Goal: Task Accomplishment & Management: Complete application form

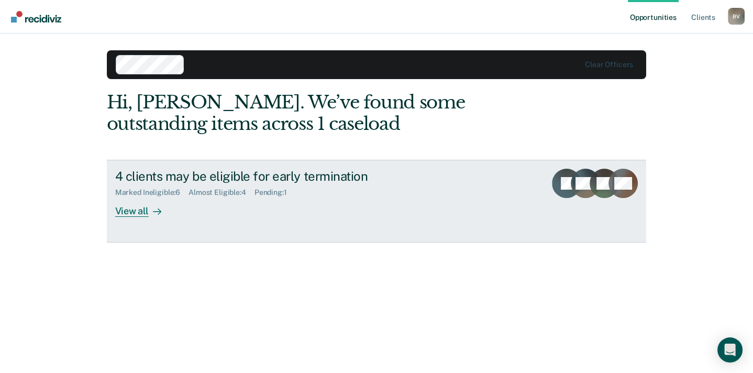
click at [139, 217] on div "View all" at bounding box center [144, 207] width 59 height 20
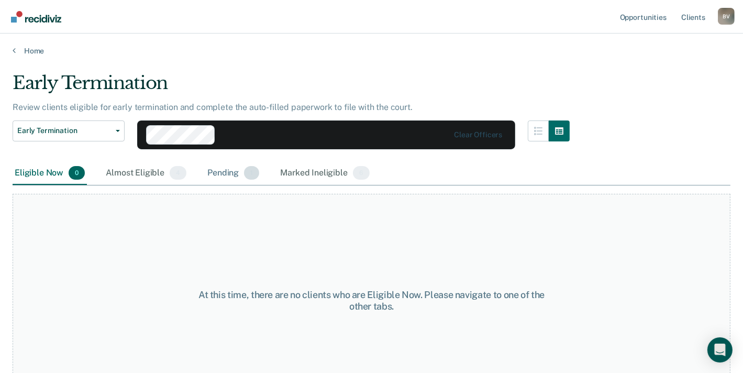
click at [261, 185] on div "Pending 1" at bounding box center [233, 173] width 56 height 23
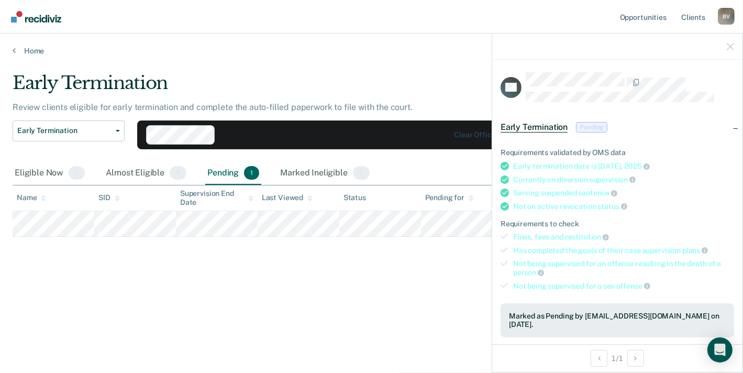
click at [576, 132] on span "Pending" at bounding box center [591, 127] width 31 height 10
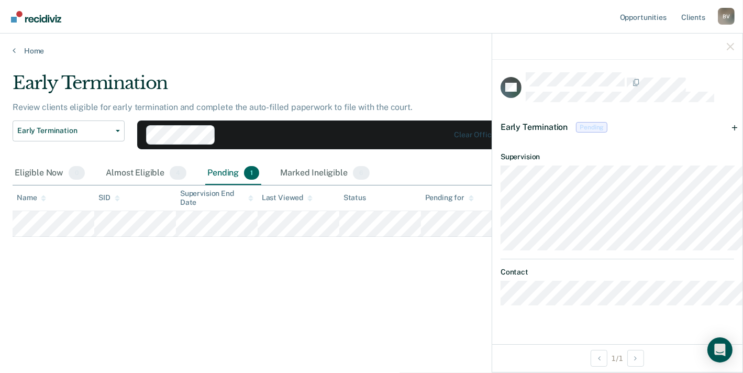
click at [576, 132] on span "Pending" at bounding box center [591, 127] width 31 height 10
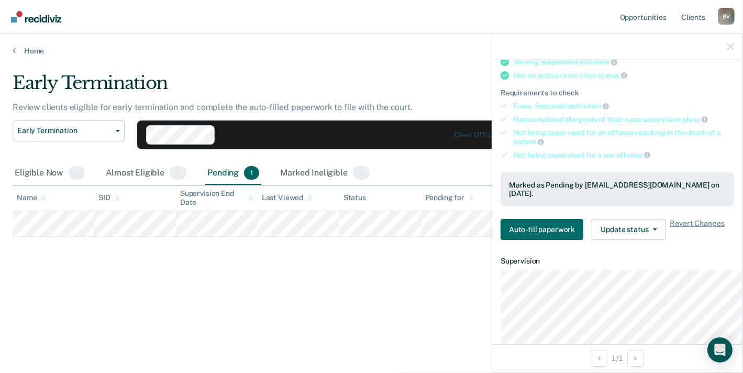
scroll to position [196, 0]
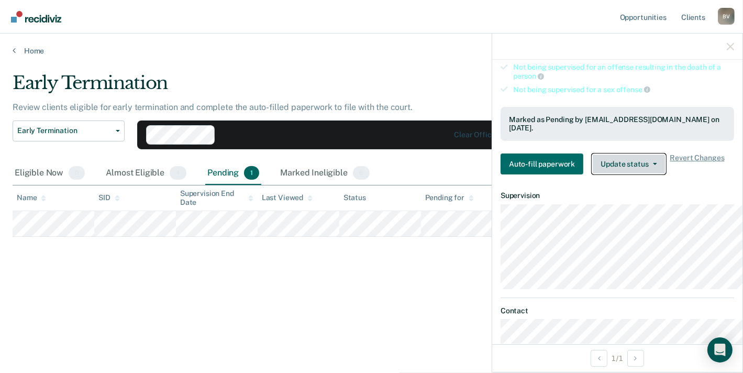
click at [600, 174] on button "Update status" at bounding box center [629, 163] width 74 height 21
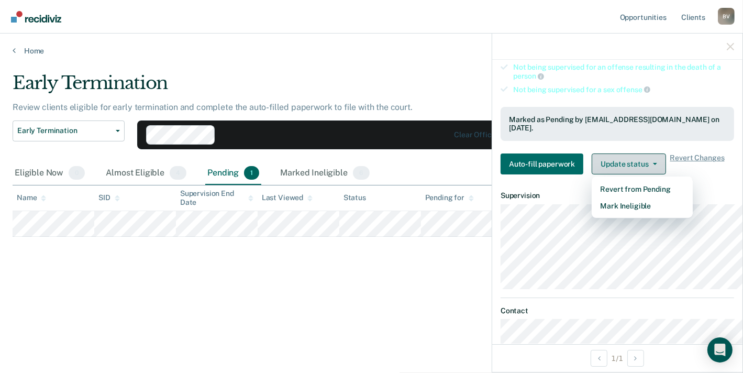
click at [600, 174] on button "Update status" at bounding box center [629, 163] width 74 height 21
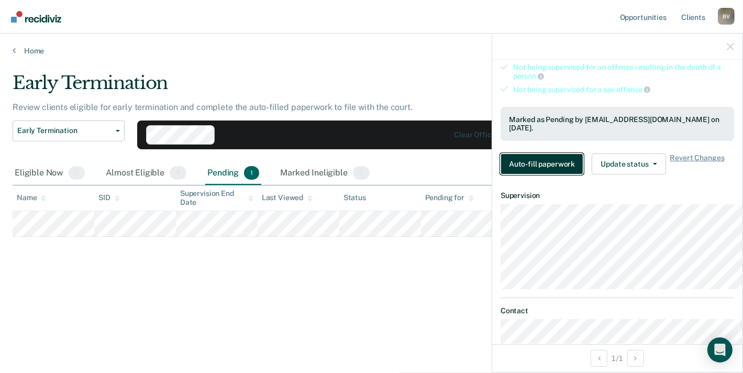
click at [508, 174] on button "Auto-fill paperwork" at bounding box center [541, 163] width 83 height 21
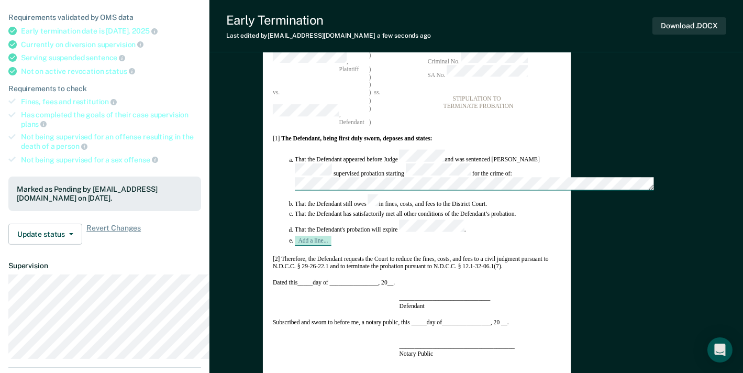
scroll to position [262, 0]
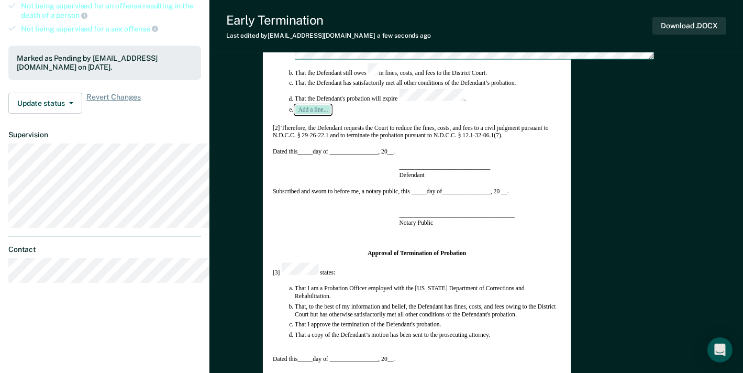
click at [331, 115] on button "Add a line..." at bounding box center [313, 109] width 37 height 9
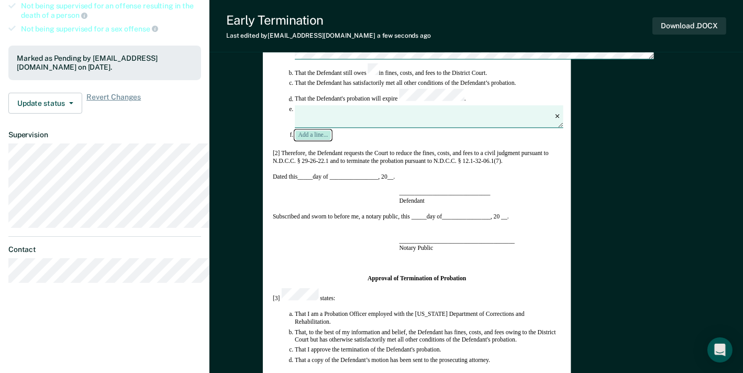
type textarea "x"
click at [295, 130] on button "Add a line..." at bounding box center [313, 134] width 37 height 9
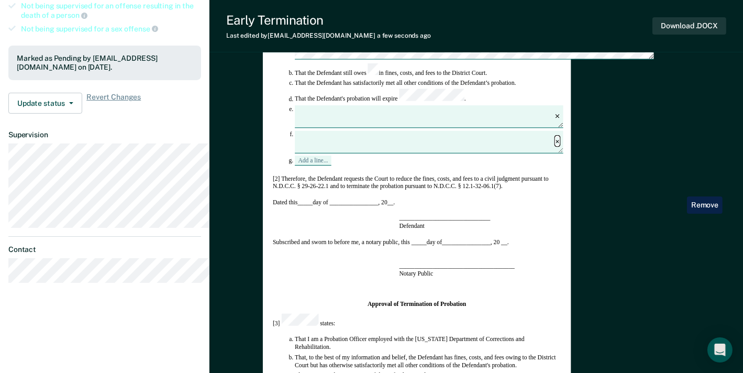
click at [559, 143] on icon "button" at bounding box center [557, 142] width 4 height 4
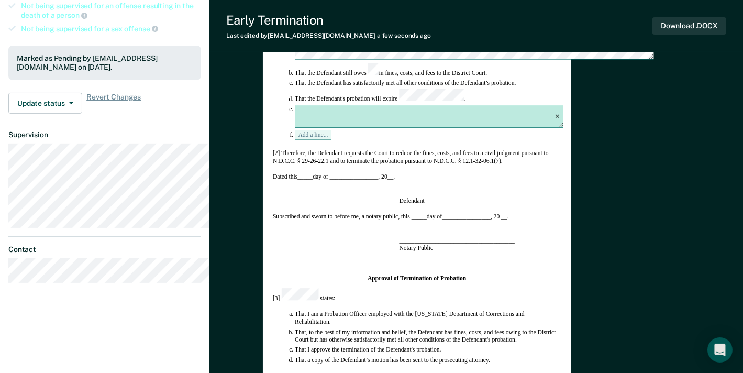
click at [422, 128] on textarea at bounding box center [429, 117] width 268 height 23
type textarea "x"
type textarea "T"
type textarea "x"
type textarea "Th"
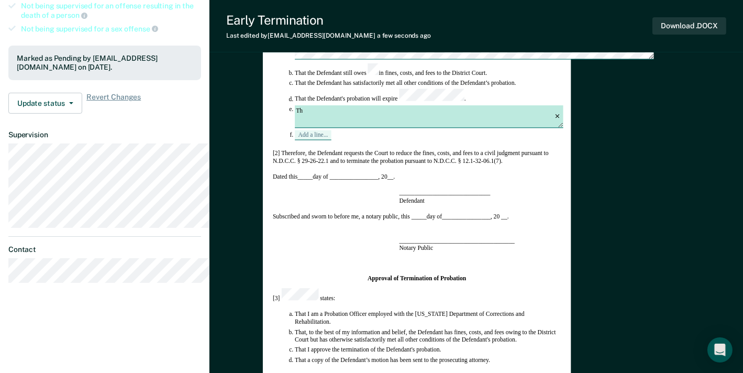
type textarea "x"
type textarea "Tha"
type textarea "x"
type textarea "That"
type textarea "x"
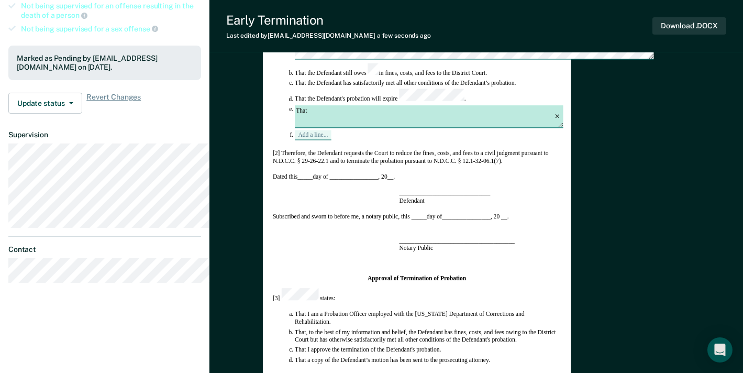
type textarea "That"
type textarea "x"
type textarea "That t"
type textarea "x"
type textarea "That th"
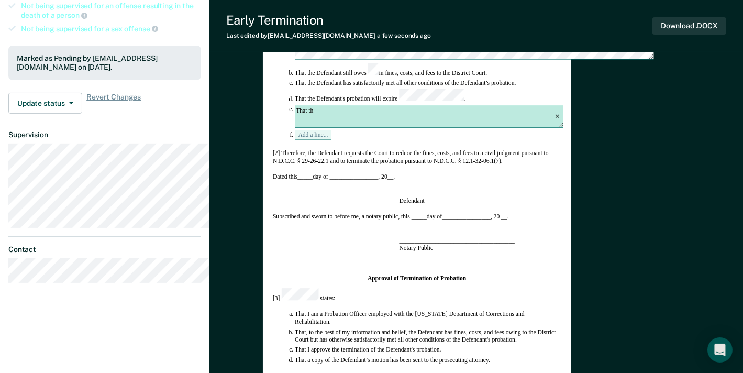
type textarea "x"
type textarea "That the"
type textarea "x"
type textarea "That the"
type textarea "x"
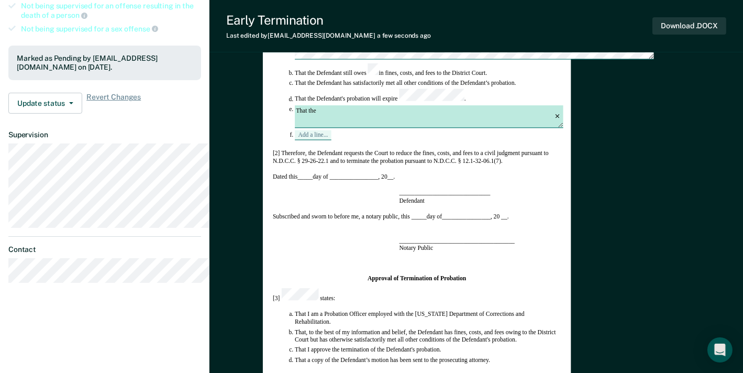
type textarea "That the D"
type textarea "x"
type textarea "That the De"
type textarea "x"
type textarea "That the Def"
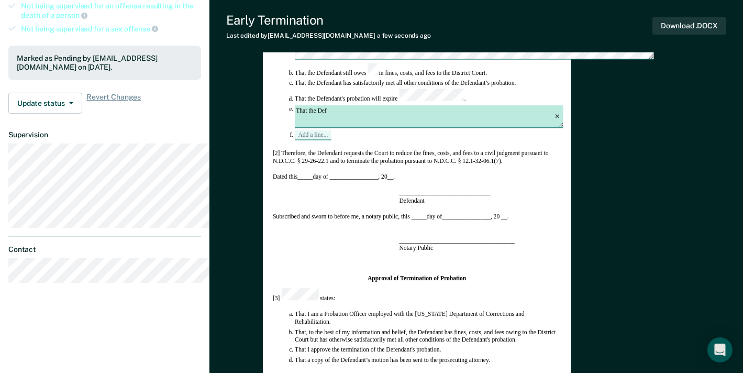
type textarea "x"
type textarea "That the Defe"
type textarea "x"
type textarea "That the Defen"
type textarea "x"
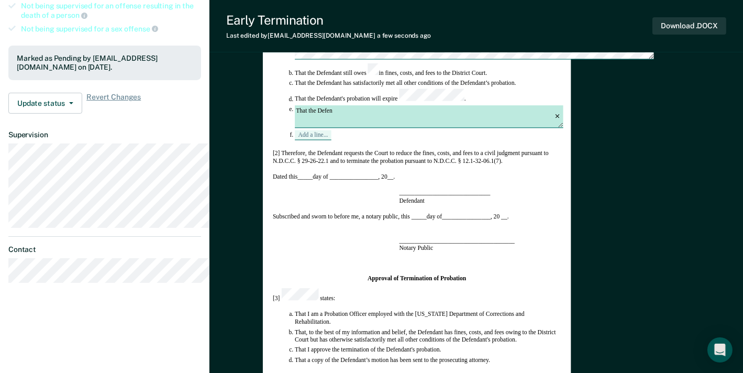
type textarea "That the Defend"
type textarea "x"
type textarea "That the Defenda"
type textarea "x"
type textarea "That the Defendan"
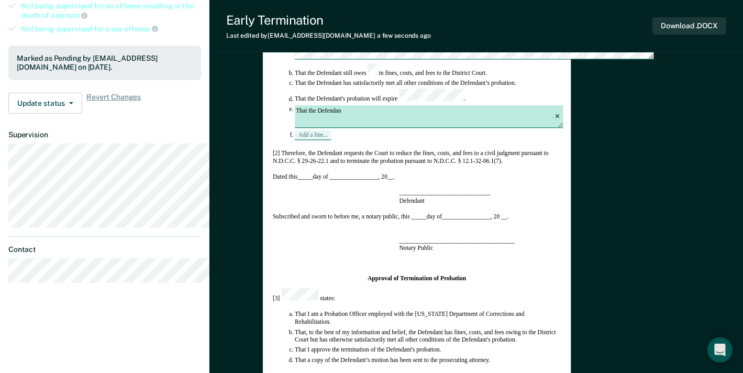
type textarea "x"
type textarea "That the Defendant"
type textarea "x"
type textarea "That the Defendant"
type textarea "x"
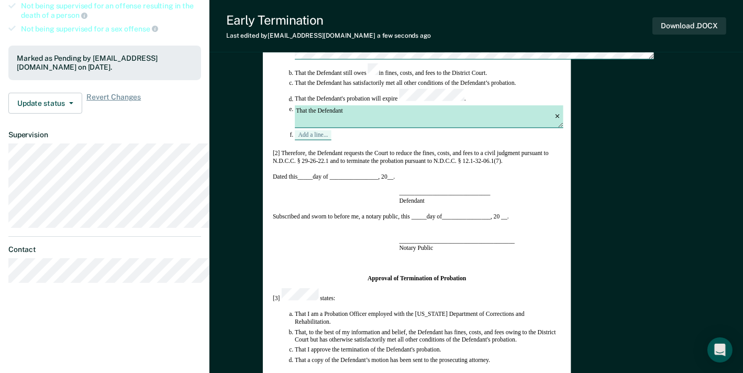
type textarea "That the Defendant h"
type textarea "x"
type textarea "That the Defendant ha"
type textarea "x"
type textarea "That the Defendant has"
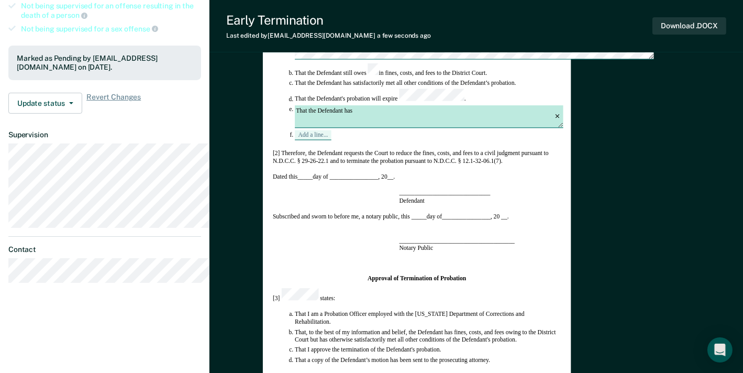
type textarea "x"
type textarea "That the Defendant has"
type textarea "x"
type textarea "That the Defendant has m"
type textarea "x"
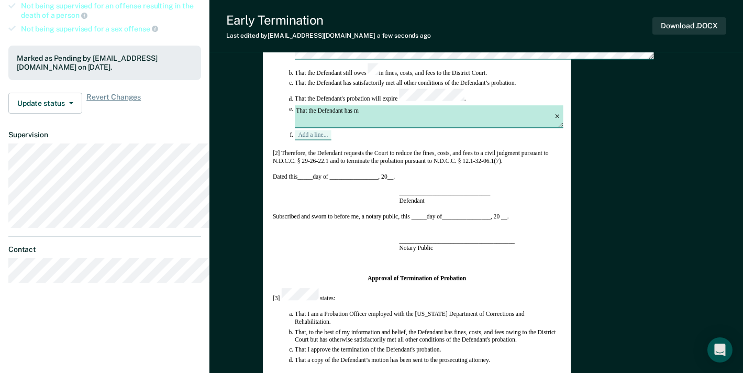
type textarea "That the Defendant has"
type textarea "x"
type textarea "That the Defendant has c"
type textarea "x"
type textarea "That the Defendant has co"
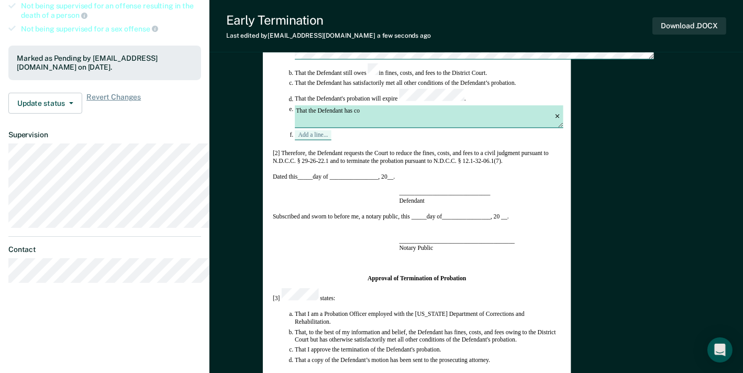
type textarea "x"
type textarea "That the Defendant has com"
type textarea "x"
type textarea "That the Defendant has comp"
type textarea "x"
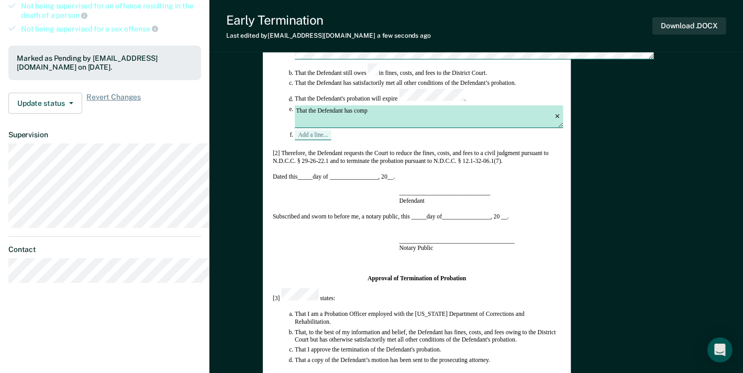
type textarea "That the Defendant has compl"
type textarea "x"
type textarea "That the Defendant has comple"
type textarea "x"
type textarea "That the Defendant has complet"
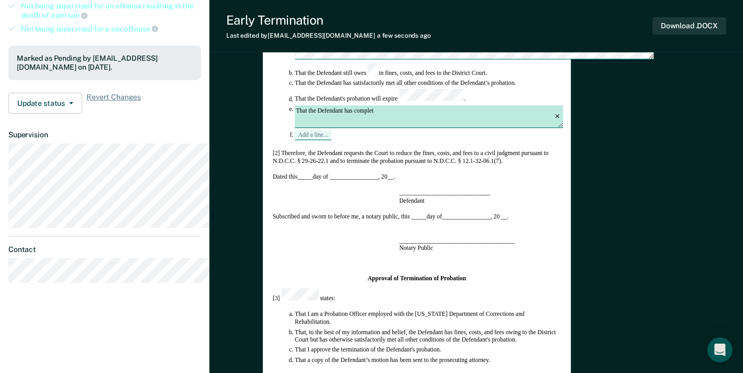
type textarea "x"
type textarea "That the Defendant has complete"
type textarea "x"
type textarea "That the Defendant has completed"
type textarea "x"
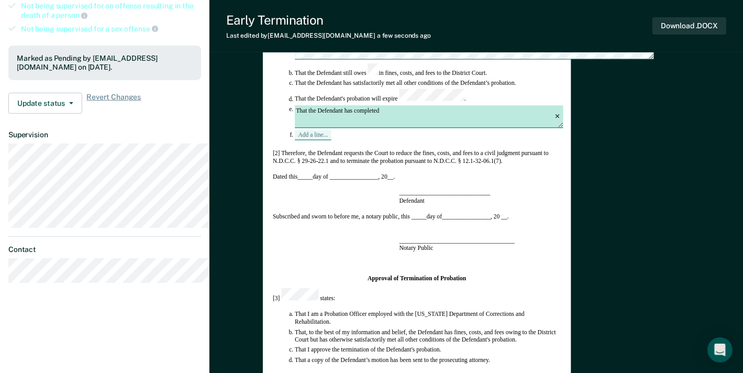
type textarea "That the Defendant has completed"
type textarea "x"
type textarea "That the Defendant has completed a"
type textarea "x"
type textarea "That the Defendant has completed al"
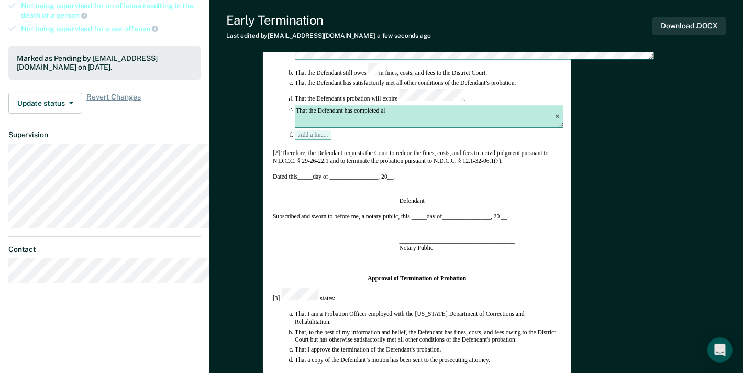
type textarea "x"
type textarea "That the Defendant has completed all"
type textarea "x"
type textarea "That the Defendant has completed all"
type textarea "x"
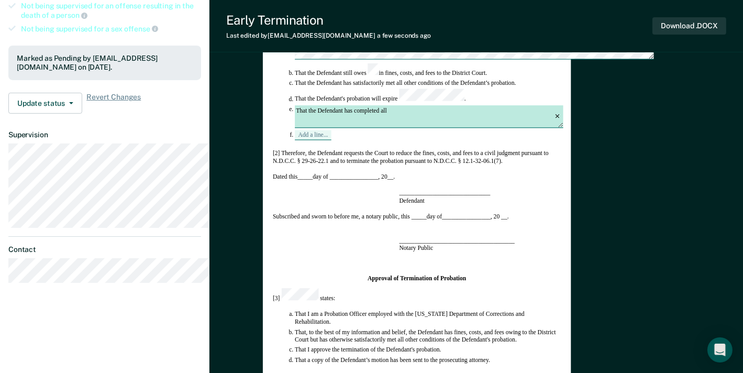
type textarea "That the Defendant has completed all r"
type textarea "x"
type textarea "That the Defendant has completed all re"
type textarea "x"
type textarea "That the Defendant has completed all rec"
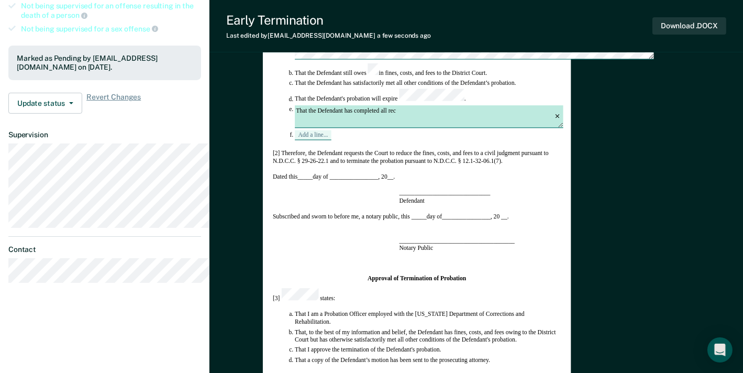
type textarea "x"
type textarea "That the Defendant has completed all recc"
type textarea "x"
type textarea "That the Defendant has completed all recco"
type textarea "x"
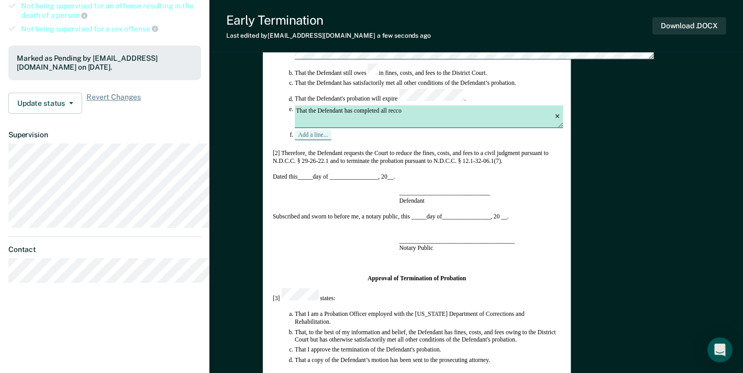
type textarea "That the Defendant has completed all reccom"
type textarea "x"
type textarea "That the Defendant has completed all reccome"
type textarea "x"
type textarea "That the Defendant has completed all reccomen"
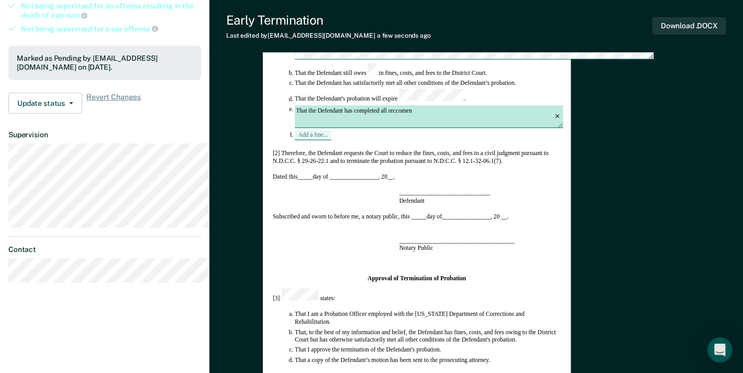
type textarea "x"
type textarea "That the Defendant has completed all reccomend"
type textarea "x"
type textarea "That the Defendant has completed all reccomende"
type textarea "x"
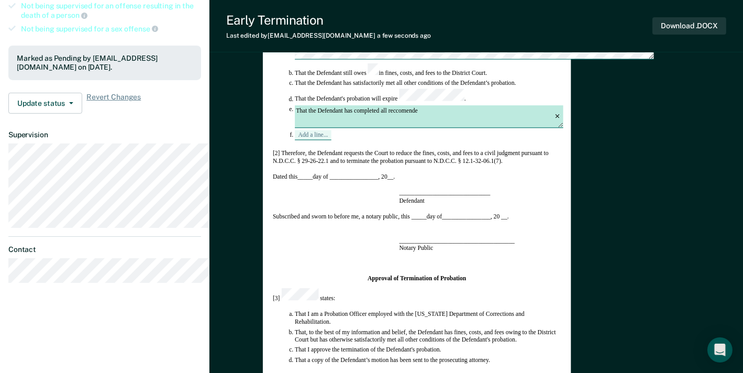
type textarea "That the Defendant has completed all reccomended"
type textarea "x"
type textarea "That the Defendant has completed all reccomended"
type textarea "x"
type textarea "That the Defendant has completed all reccomended t"
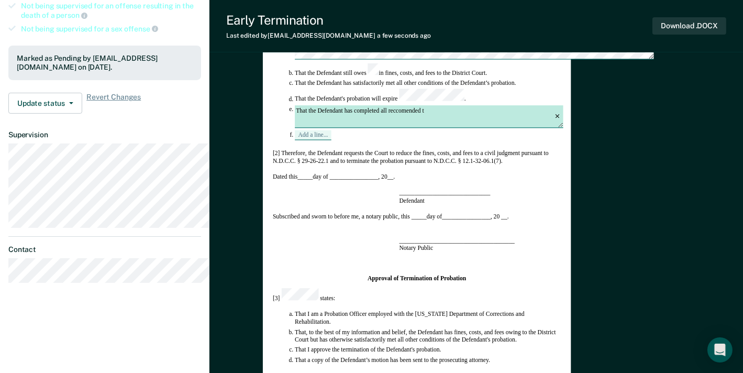
type textarea "x"
type textarea "That the Defendant has completed all reccomended tr"
type textarea "x"
type textarea "That the Defendant has completed all reccomended tra"
type textarea "x"
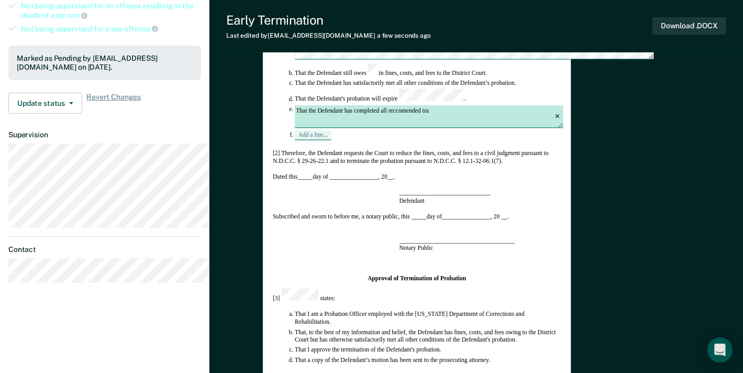
type textarea "That the Defendant has completed all reccomended trat"
type textarea "x"
type textarea "That the Defendant has completed all reccomended tra"
type textarea "x"
type textarea "That the Defendant has completed all reccomended tr"
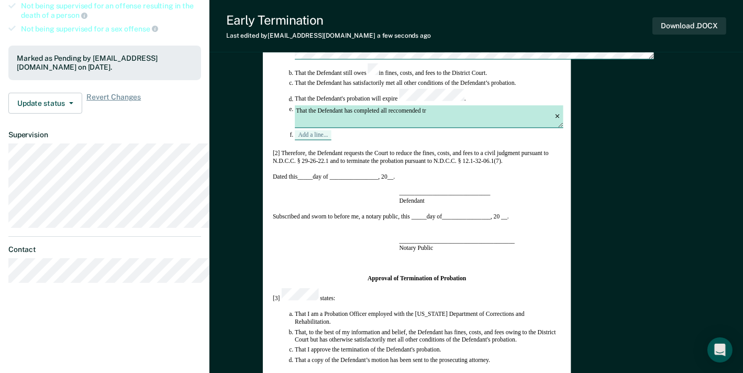
type textarea "x"
type textarea "That the Defendant has completed all reccomended tre"
type textarea "x"
type textarea "That the Defendant has completed all reccomended trea"
type textarea "x"
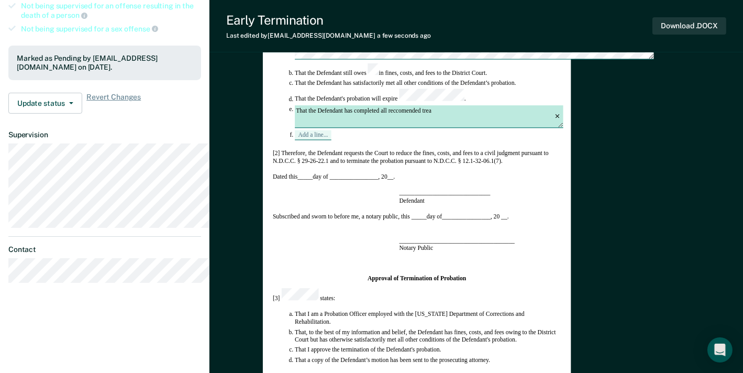
type textarea "That the Defendant has completed all reccomended treat"
type textarea "x"
type textarea "That the Defendant has completed all reccomended treatm"
type textarea "x"
type textarea "That the Defendant has completed all reccomended treatme"
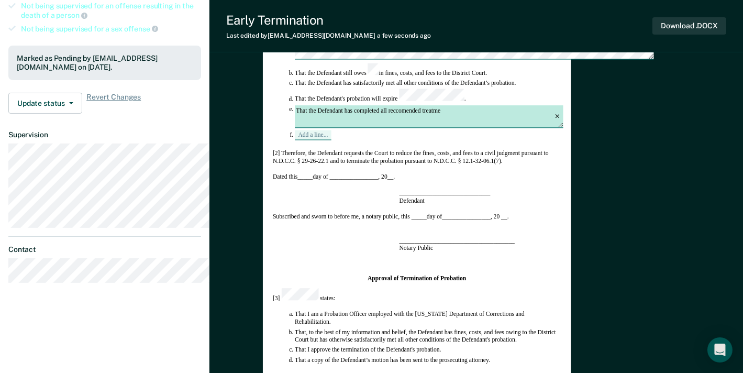
type textarea "x"
type textarea "That the Defendant has completed all reccomended treatmen"
type textarea "x"
type textarea "That the Defendant has completed all reccomended treatment"
type textarea "x"
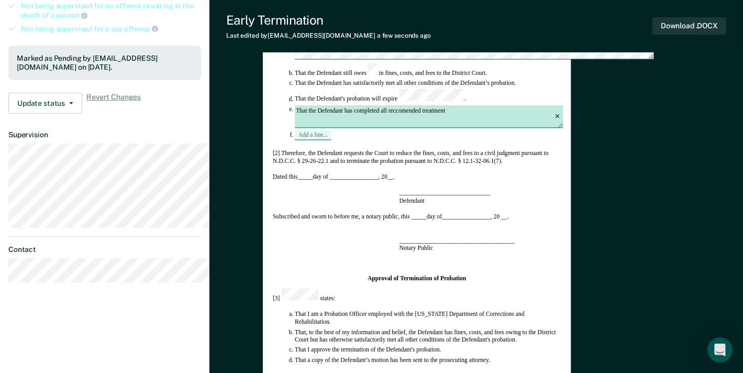
type textarea "That the Defendant has completed all recommended treatment"
click at [416, 128] on textarea "That the Defendant has completed all recommended treatment" at bounding box center [429, 117] width 268 height 23
type textarea "x"
type textarea "That the Defendant has completed all recommended treatment"
type textarea "x"
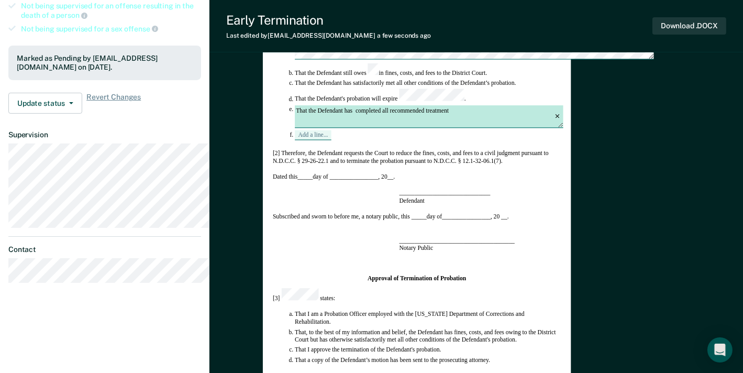
type textarea "That the Defendant has c completed all recommended treatment"
type textarea "x"
type textarea "That the Defendant has co completed all recommended treatment"
type textarea "x"
type textarea "That the Defendant has com completed all recommended treatment"
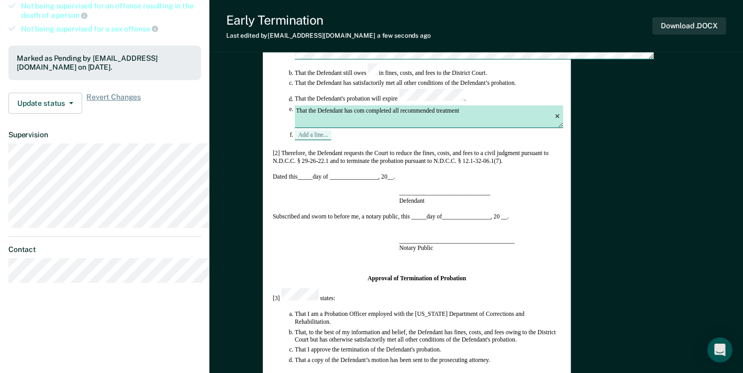
type textarea "x"
type textarea "That the Defendant has comp completed all recommended treatment"
type textarea "x"
type textarea "That the Defendant has compl completed all recommended treatment"
type textarea "x"
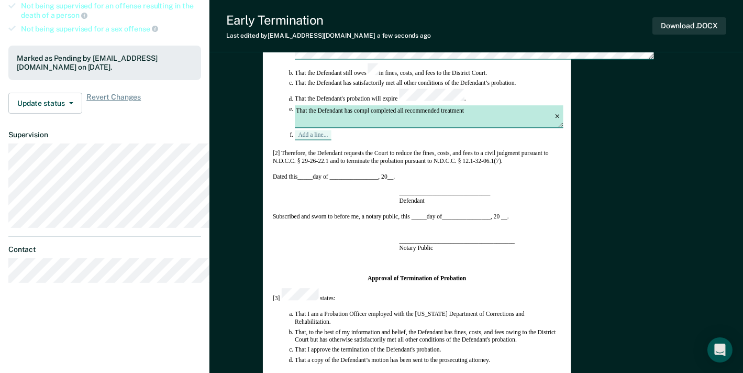
type textarea "That the Defendant has compli completed all recommended treatment"
type textarea "x"
type textarea "That the Defendant has complie completed all recommended treatment"
type textarea "x"
type textarea "That the Defendant has complied completed all recommended treatment"
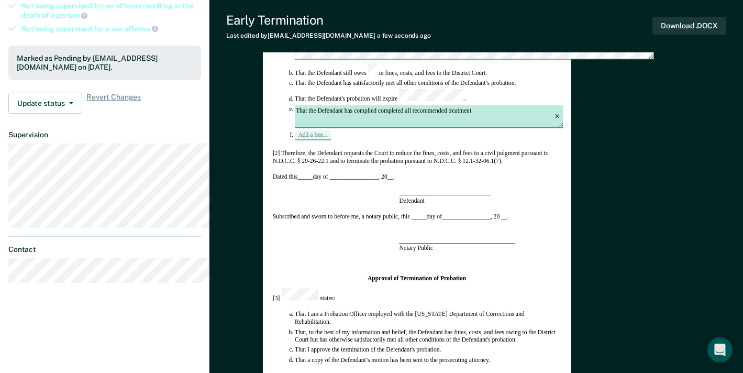
type textarea "x"
type textarea "That the Defendant has complied completed all recommended treatment"
type textarea "x"
type textarea "That the Defendant has complied w completed all recommended treatment"
type textarea "x"
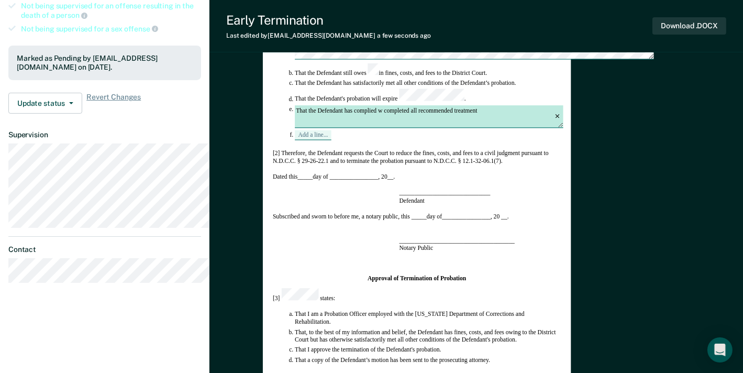
type textarea "That the Defendant has complied wi completed all recommended treatment"
type textarea "x"
type textarea "That the Defendant has complied wit completed all recommended treatment"
type textarea "x"
type textarea "That the Defendant has complied with completed all recommended treatment"
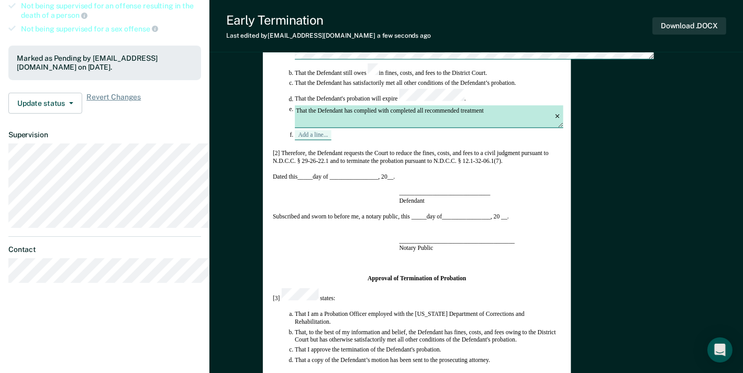
type textarea "x"
type textarea "That the Defendant has complied with completed all recommended treatment"
type textarea "x"
type textarea "That the Defendant has complied with e completed all recommended treatment"
type textarea "x"
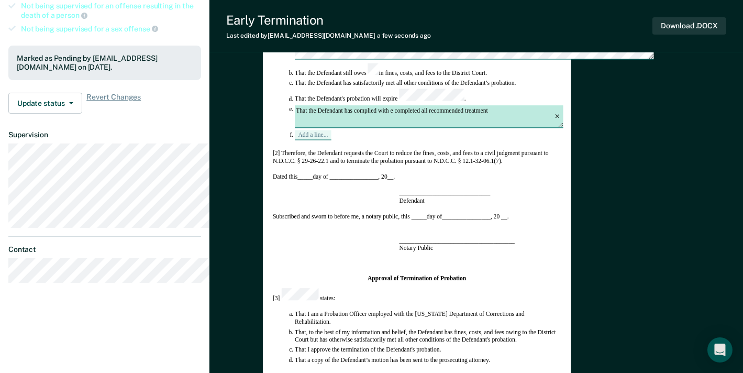
type textarea "That the Defendant has complied with ev completed all recommended treatment"
type textarea "x"
type textarea "That the Defendant has complied with eval completed all recommended treatment"
type textarea "x"
type textarea "That the Defendant has complied with eval completed all recommended treatment"
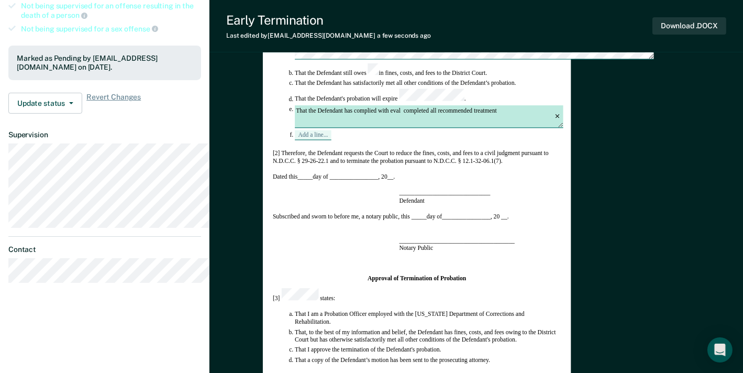
type textarea "x"
type textarea "That the Defendant has complied with eval a completed all recommended treatment"
type textarea "x"
type textarea "That the Defendant has complied with eval an completed all recommended treatment"
type textarea "x"
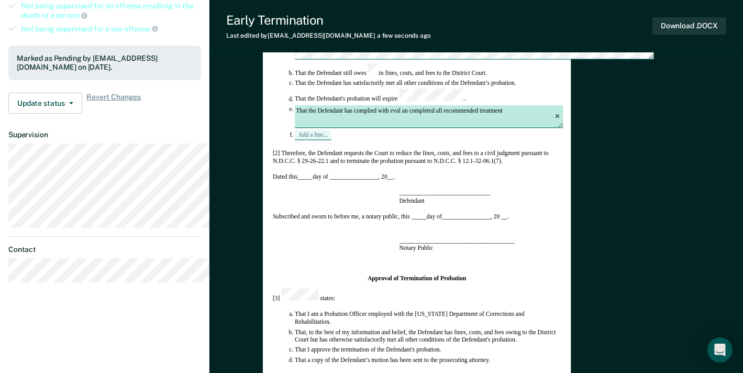
type textarea "That the Defendant has complied with eval and completed all recommended treatme…"
click at [563, 128] on textarea "That the Defendant has complied with eval and completed all recommended treatme…" at bounding box center [429, 117] width 268 height 23
type textarea "x"
type textarea "That the Defendant has complied with eval and completed all recommended treatme…"
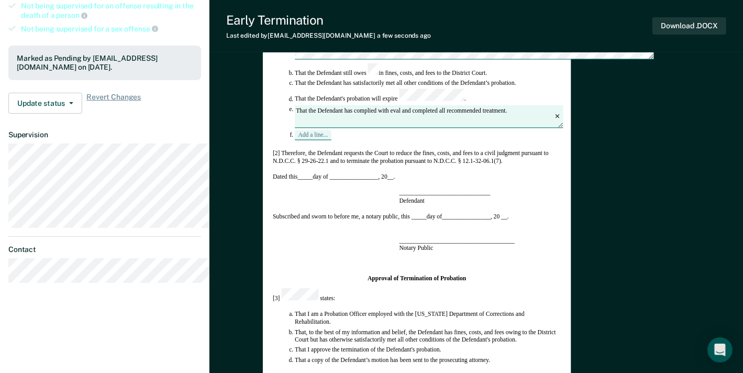
click at [561, 220] on section "Subscribed and sworn to before me, a notary public, this _____ day of _________…" at bounding box center [417, 217] width 288 height 8
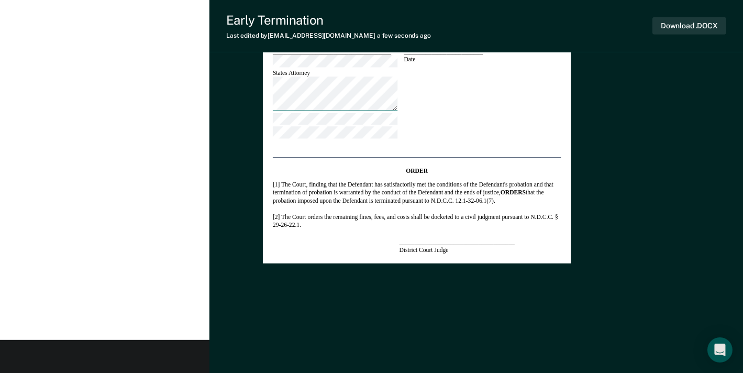
scroll to position [654, 0]
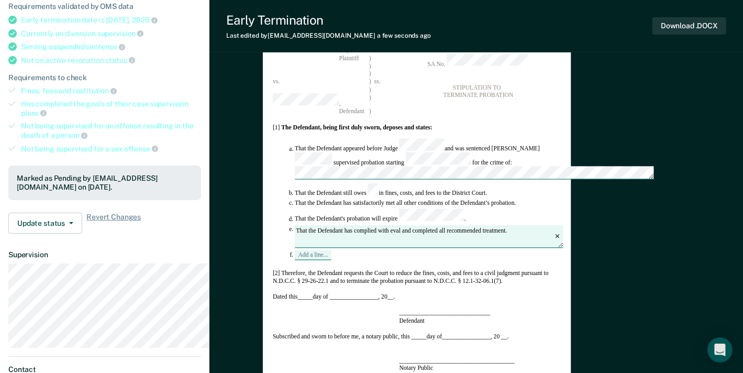
scroll to position [71, 0]
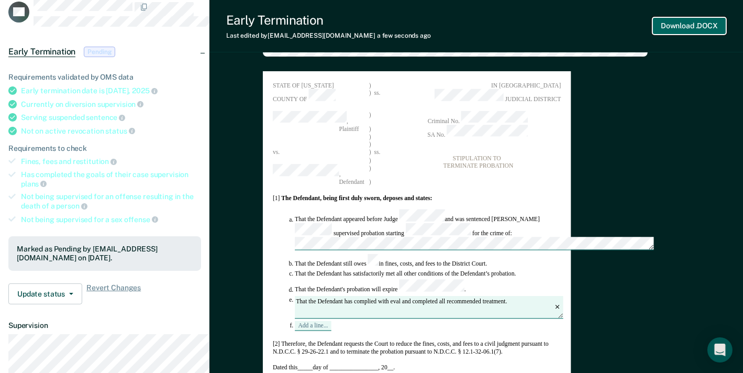
click at [676, 31] on button "Download .DOCX" at bounding box center [689, 25] width 74 height 17
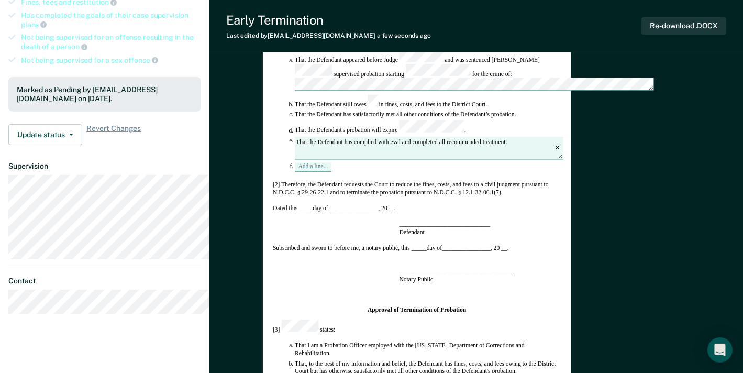
scroll to position [202, 0]
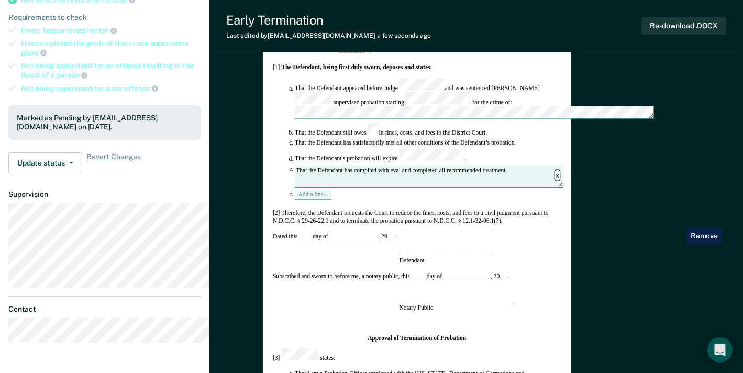
click at [559, 177] on icon "button" at bounding box center [557, 176] width 4 height 4
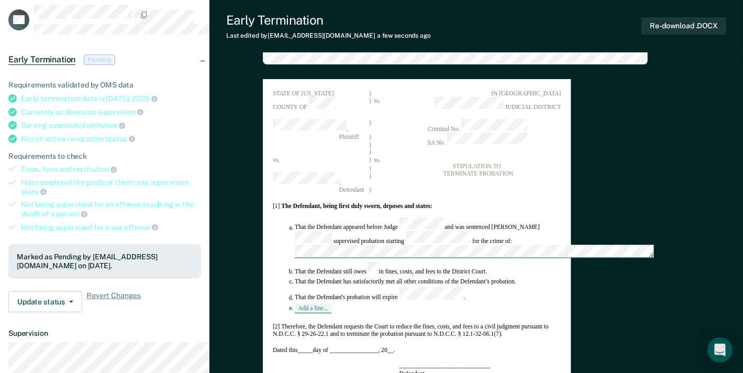
scroll to position [0, 0]
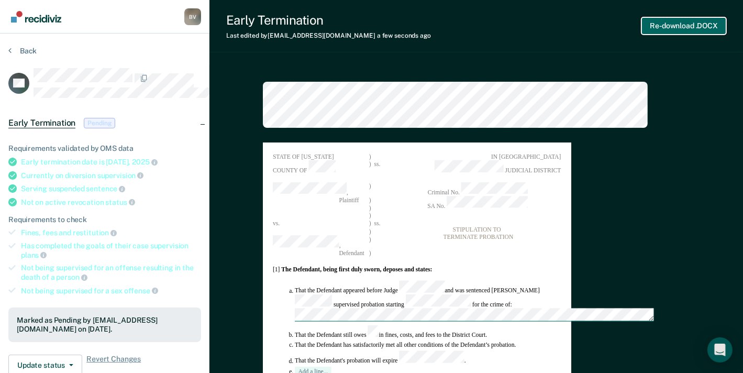
click at [658, 31] on button "Re-download .DOCX" at bounding box center [683, 25] width 85 height 17
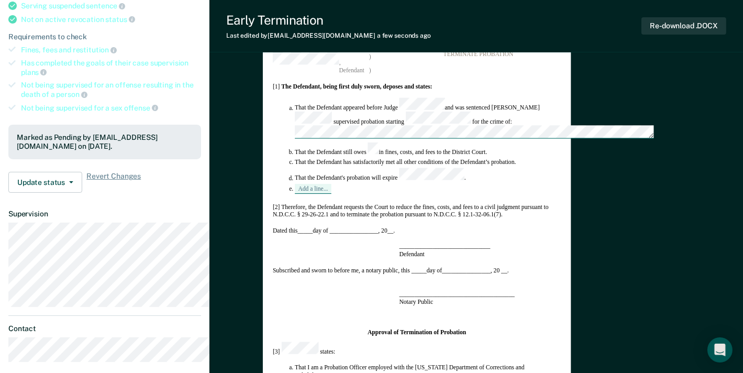
scroll to position [196, 0]
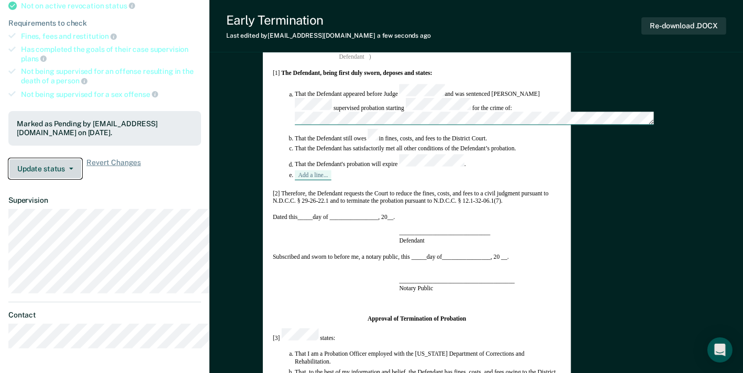
click at [73, 170] on span "button" at bounding box center [69, 169] width 8 height 2
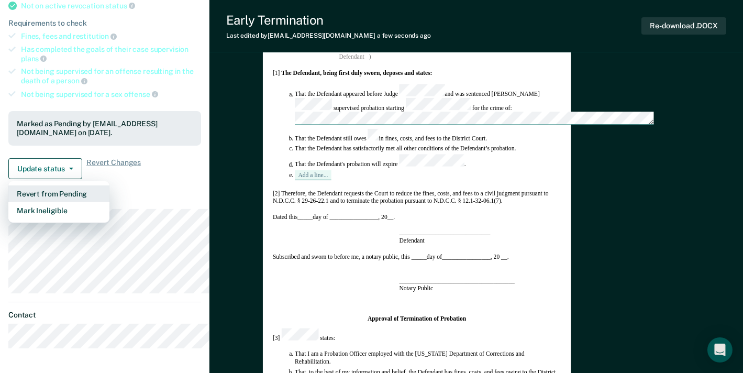
click at [79, 202] on button "Revert from Pending" at bounding box center [58, 193] width 101 height 17
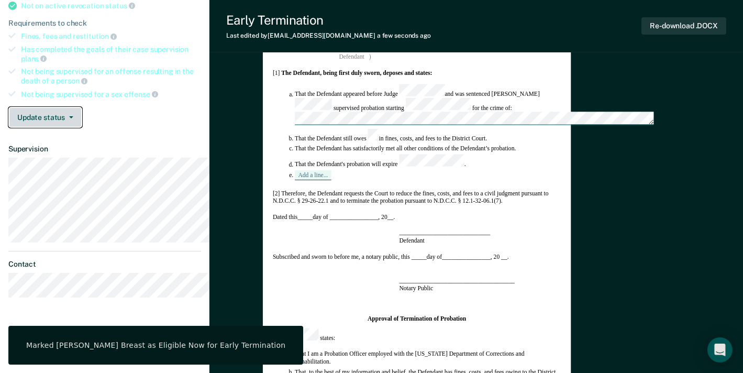
click at [77, 128] on button "Update status" at bounding box center [45, 117] width 74 height 21
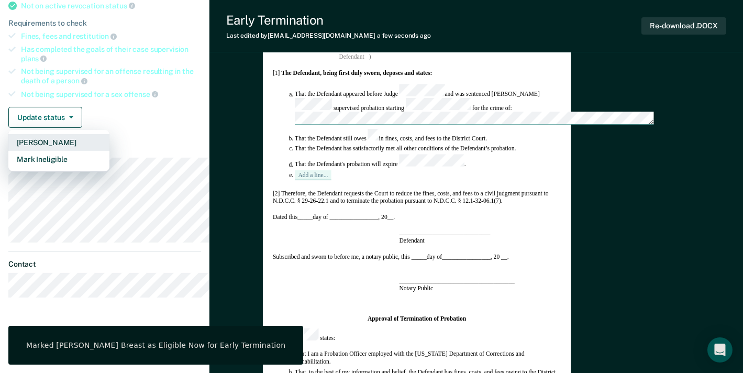
click at [75, 151] on button "[PERSON_NAME]" at bounding box center [58, 142] width 101 height 17
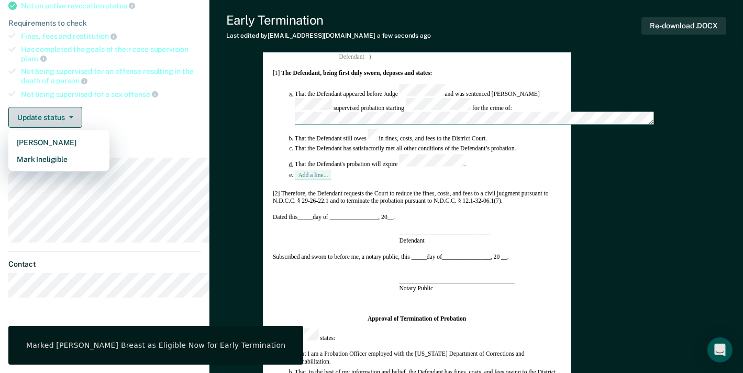
type textarea "x"
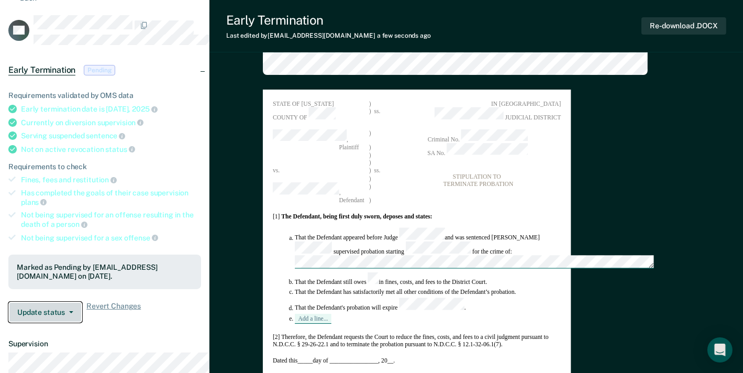
scroll to position [0, 0]
